Goal: Task Accomplishment & Management: Complete application form

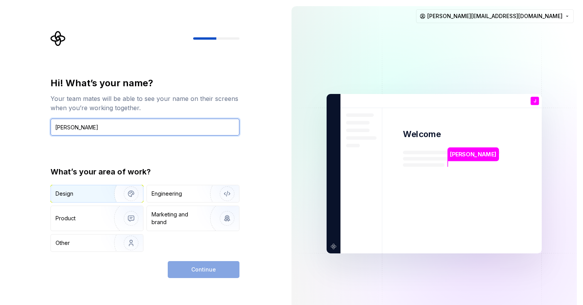
type input "[PERSON_NAME]"
click at [99, 191] on div "Design" at bounding box center [79, 194] width 49 height 8
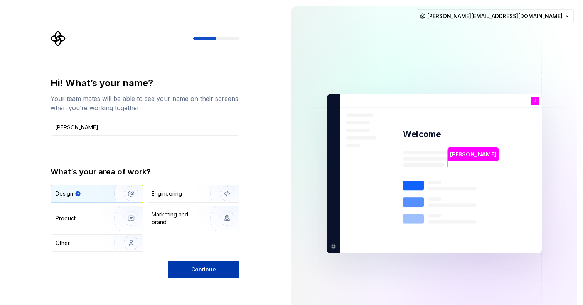
click at [211, 271] on span "Continue" at bounding box center [203, 270] width 25 height 8
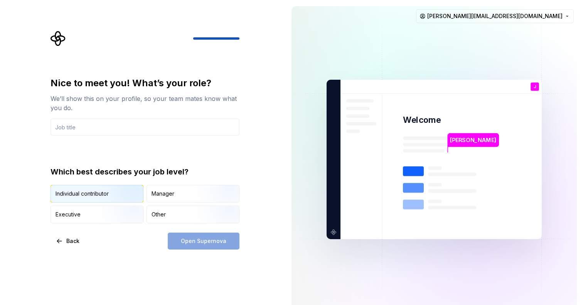
click at [124, 187] on img "button" at bounding box center [124, 204] width 49 height 52
click at [132, 128] on input "text" at bounding box center [144, 127] width 189 height 17
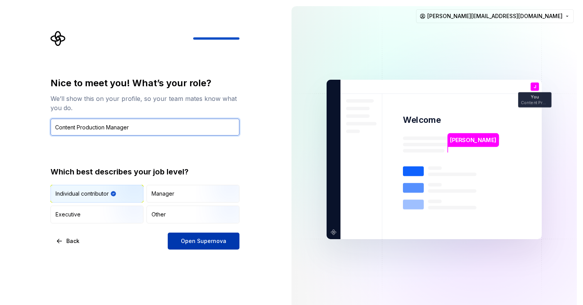
type input "Content Production Manager"
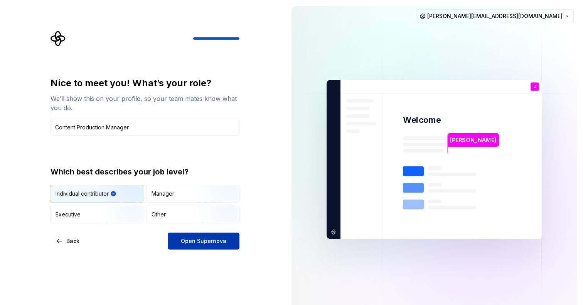
click at [203, 243] on span "Open Supernova" at bounding box center [203, 241] width 45 height 8
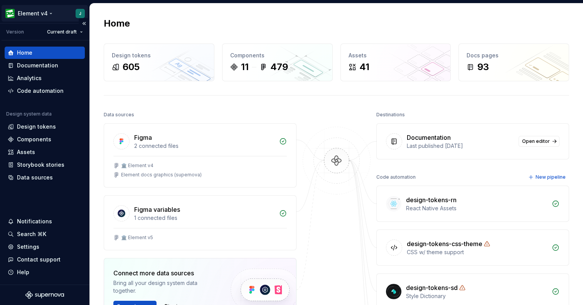
click at [56, 15] on html "Element v4 J Version Current draft Home Documentation Analytics Code automation…" at bounding box center [291, 152] width 583 height 305
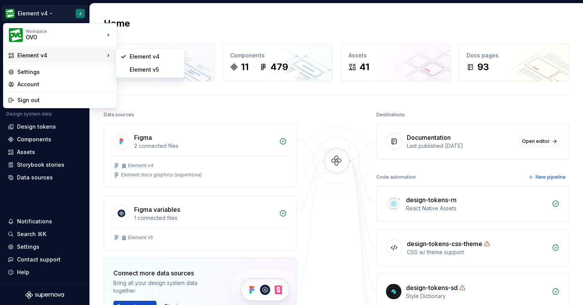
click at [67, 50] on div "Element v4" at bounding box center [60, 56] width 110 height 14
click at [134, 70] on div "Element v5" at bounding box center [154, 70] width 50 height 8
